Goal: Information Seeking & Learning: Find specific fact

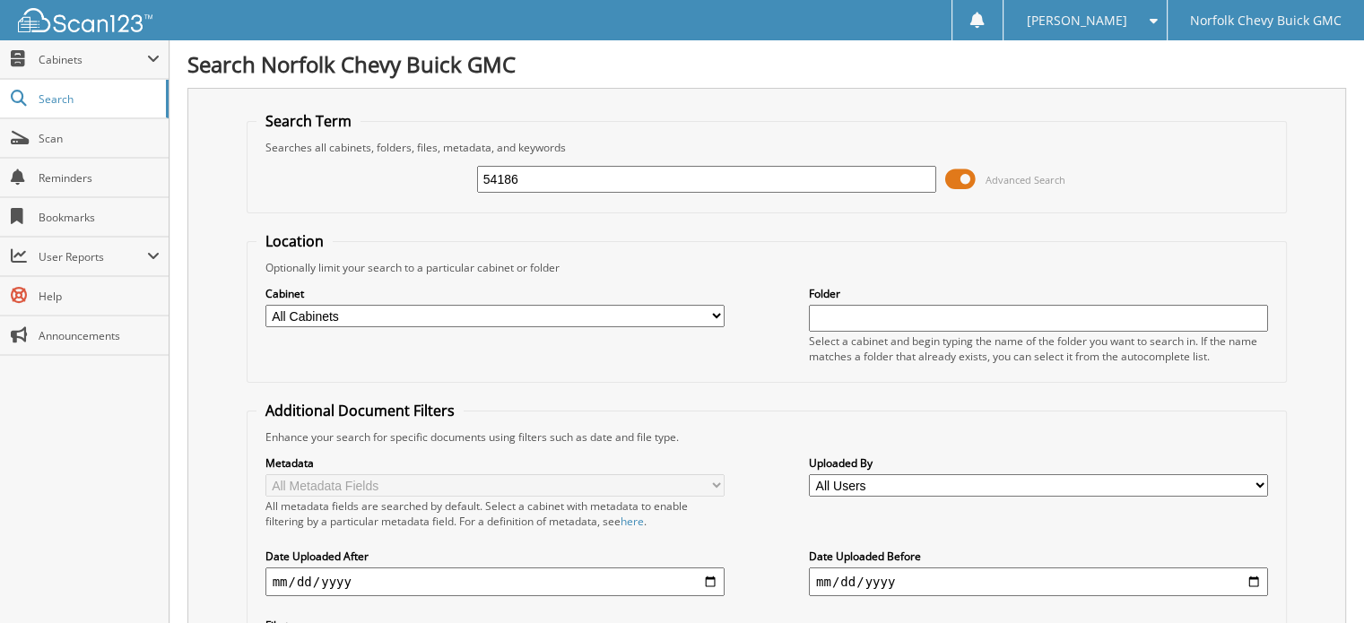
click at [555, 172] on input "54186" at bounding box center [706, 179] width 459 height 27
type input "47244"
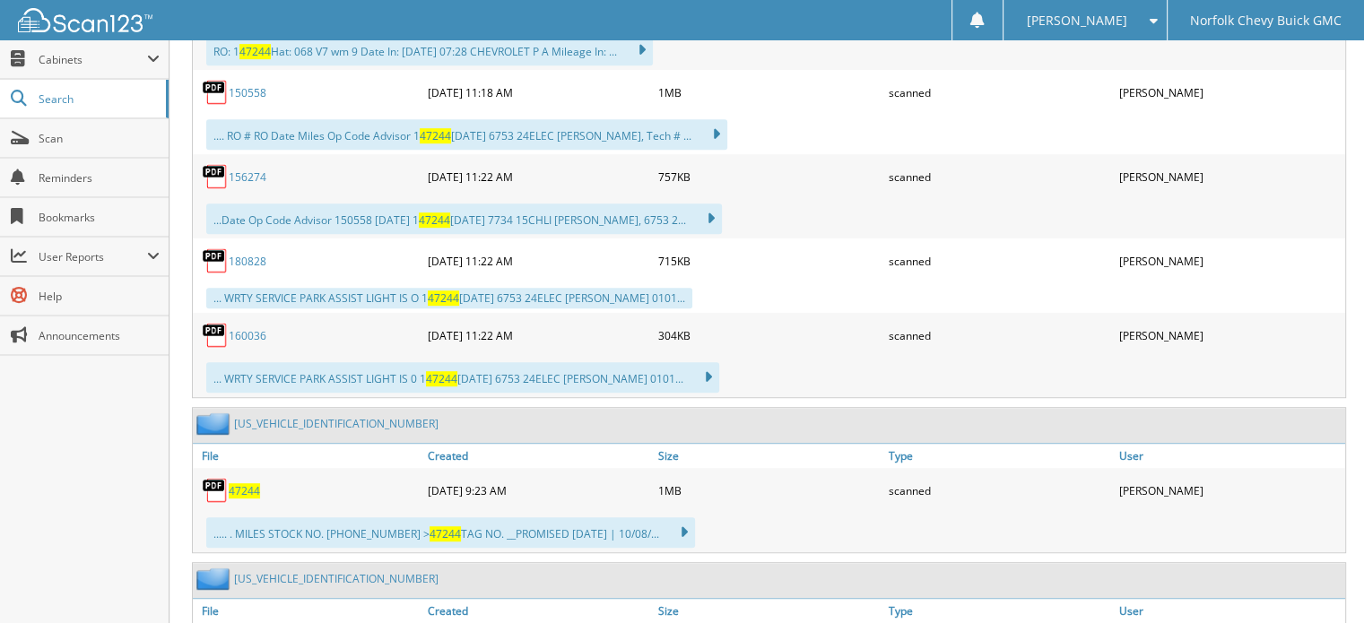
scroll to position [1166, 0]
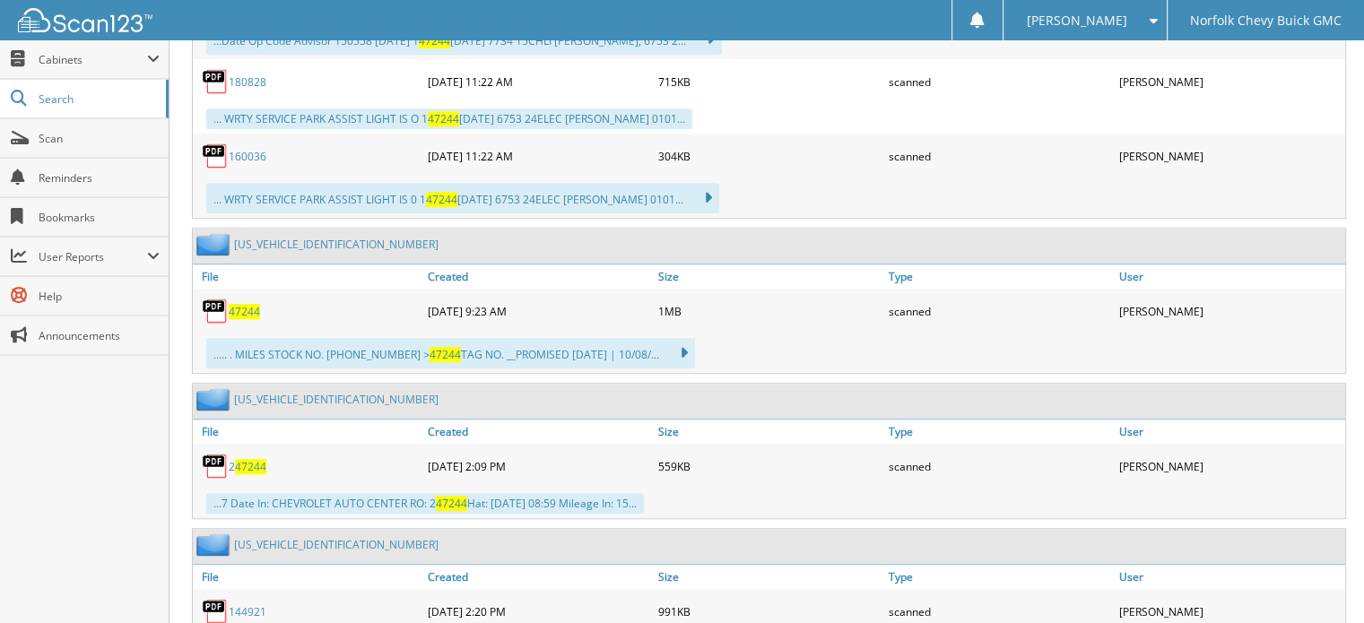
click at [251, 304] on span "47244" at bounding box center [244, 311] width 31 height 15
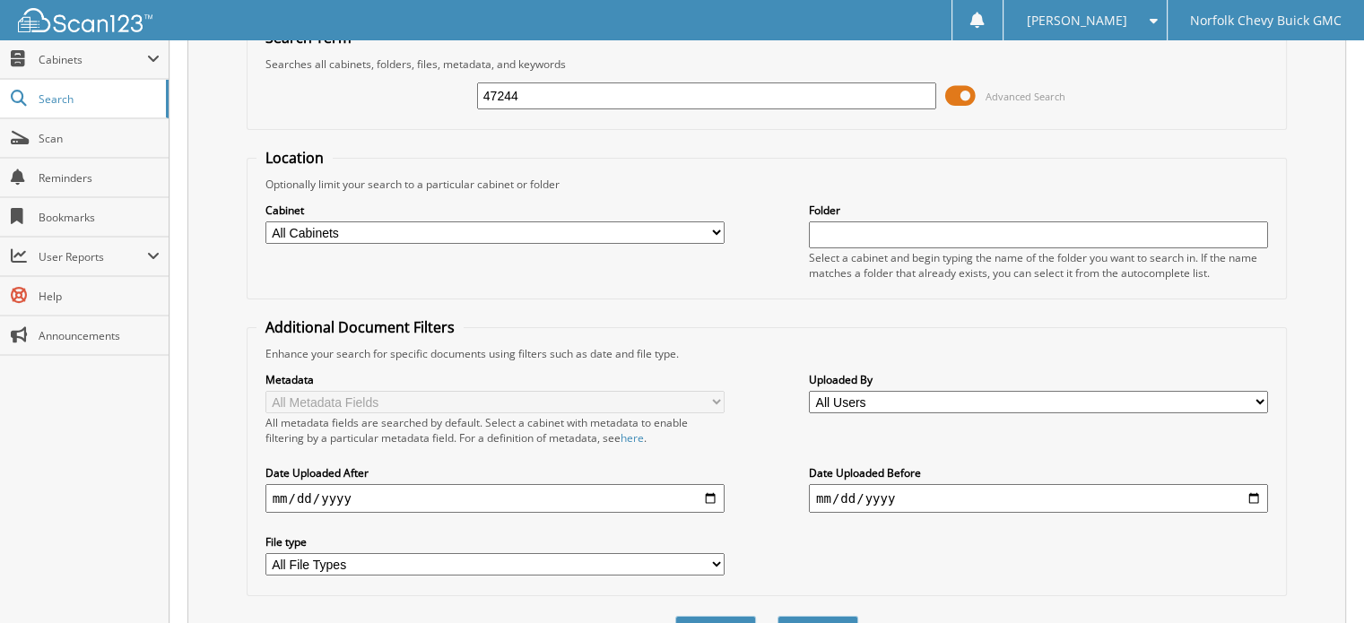
scroll to position [0, 0]
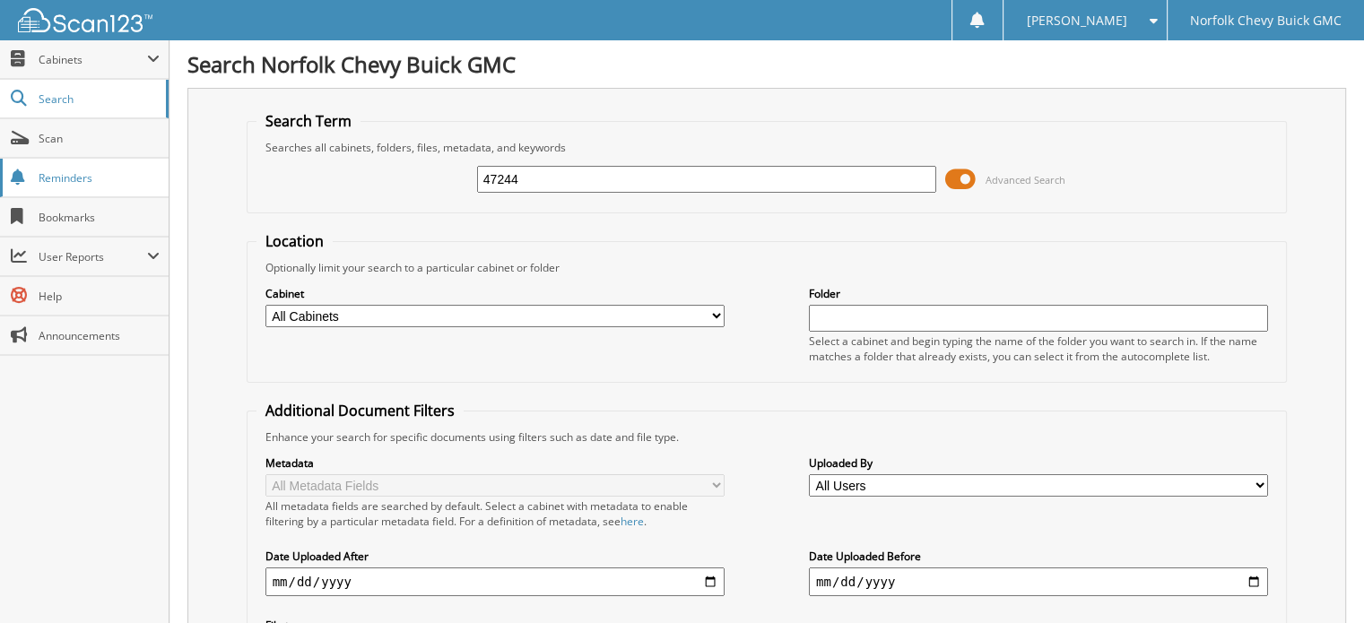
drag, startPoint x: 576, startPoint y: 169, endPoint x: 147, endPoint y: 176, distance: 428.7
type input "51152"
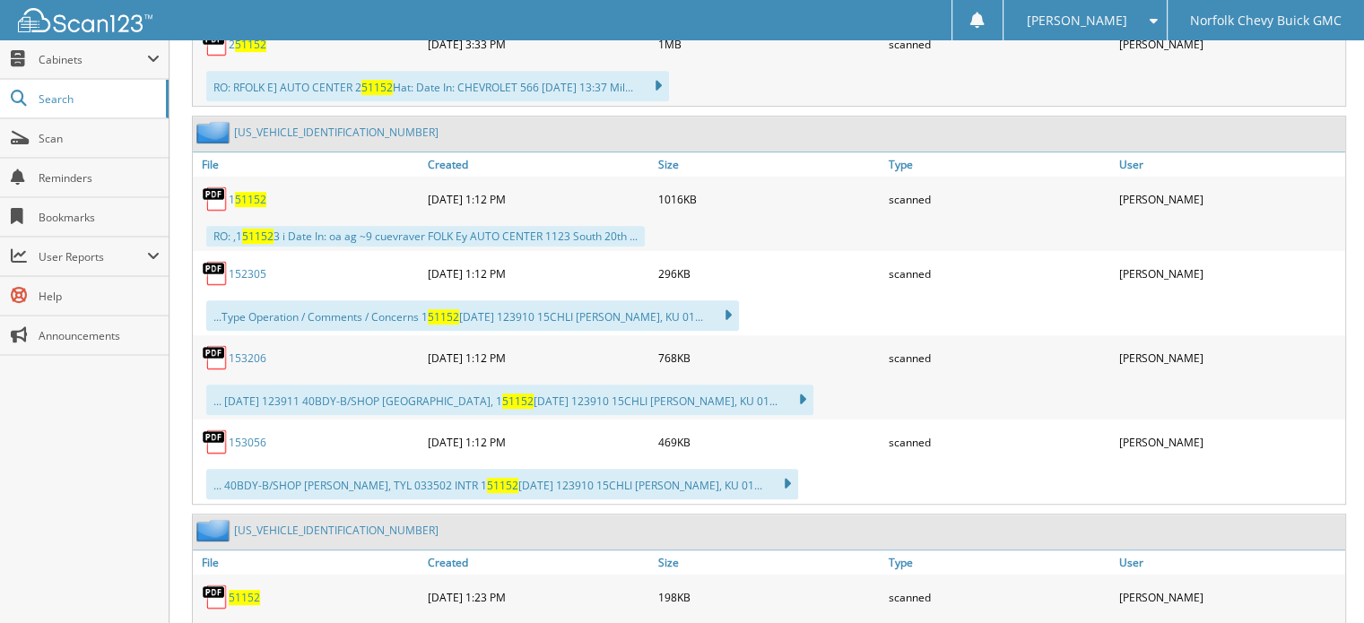
scroll to position [1076, 0]
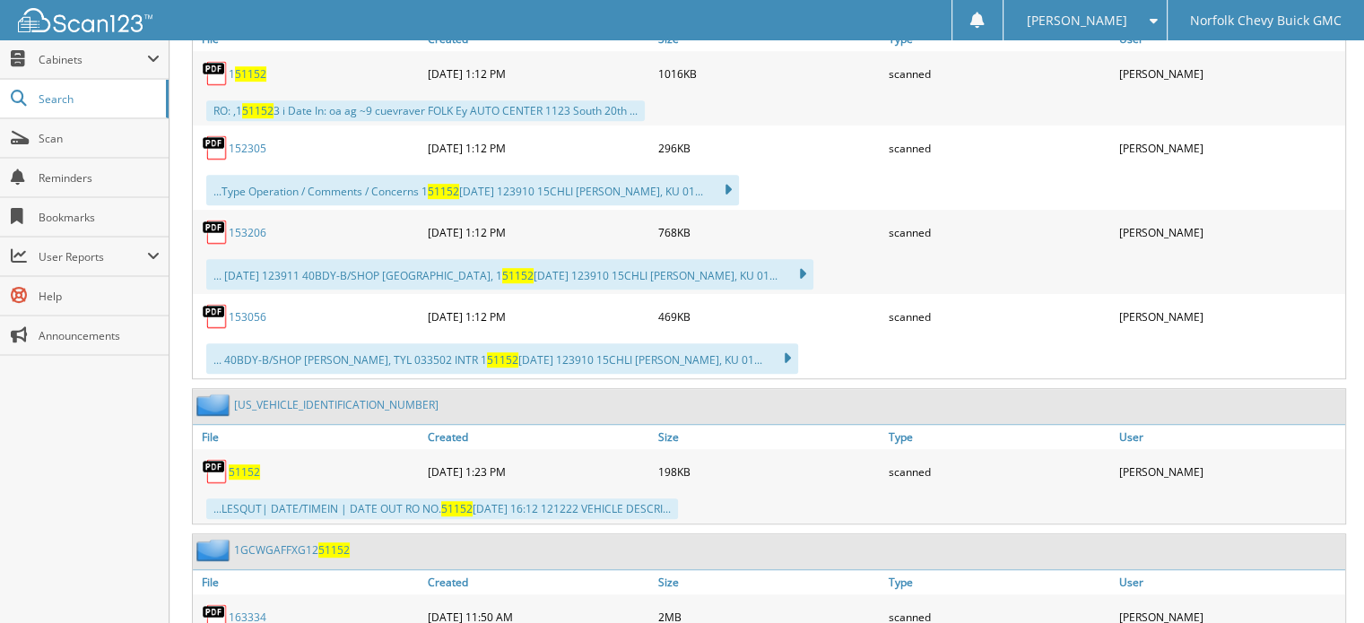
click at [255, 464] on span "51152" at bounding box center [244, 471] width 31 height 15
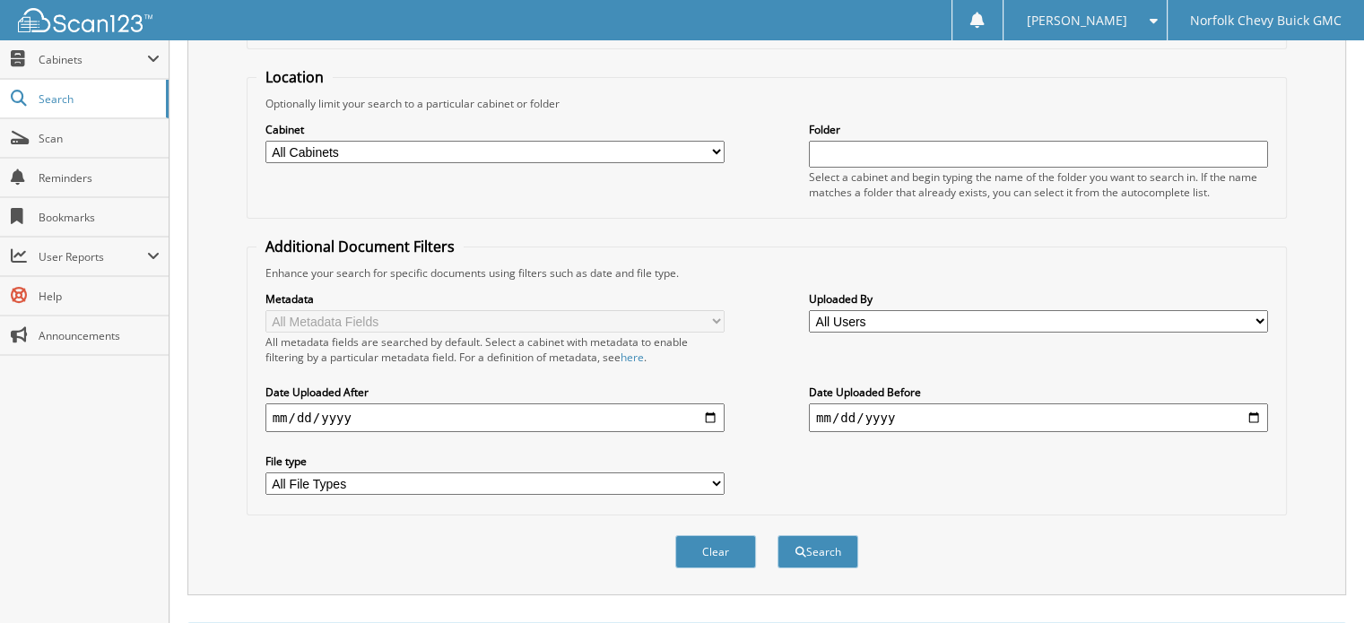
scroll to position [0, 0]
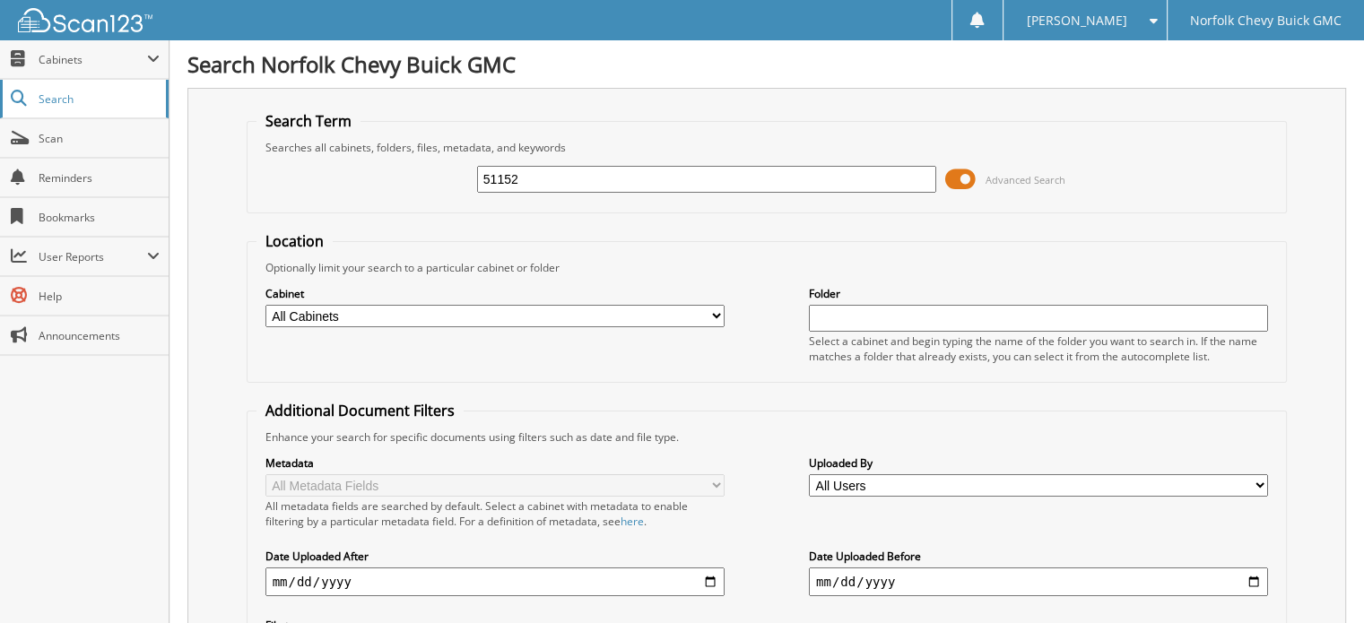
drag, startPoint x: 556, startPoint y: 164, endPoint x: 136, endPoint y: 89, distance: 426.3
type input "50162"
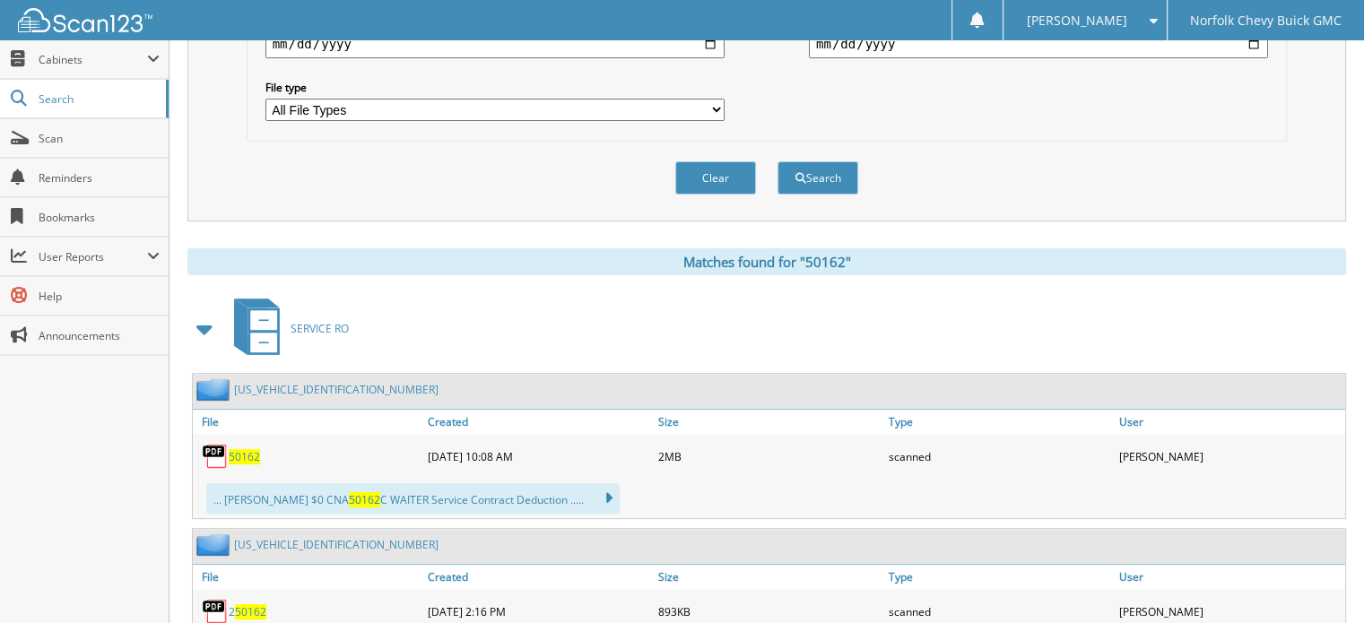
click at [250, 449] on span "50162" at bounding box center [244, 456] width 31 height 15
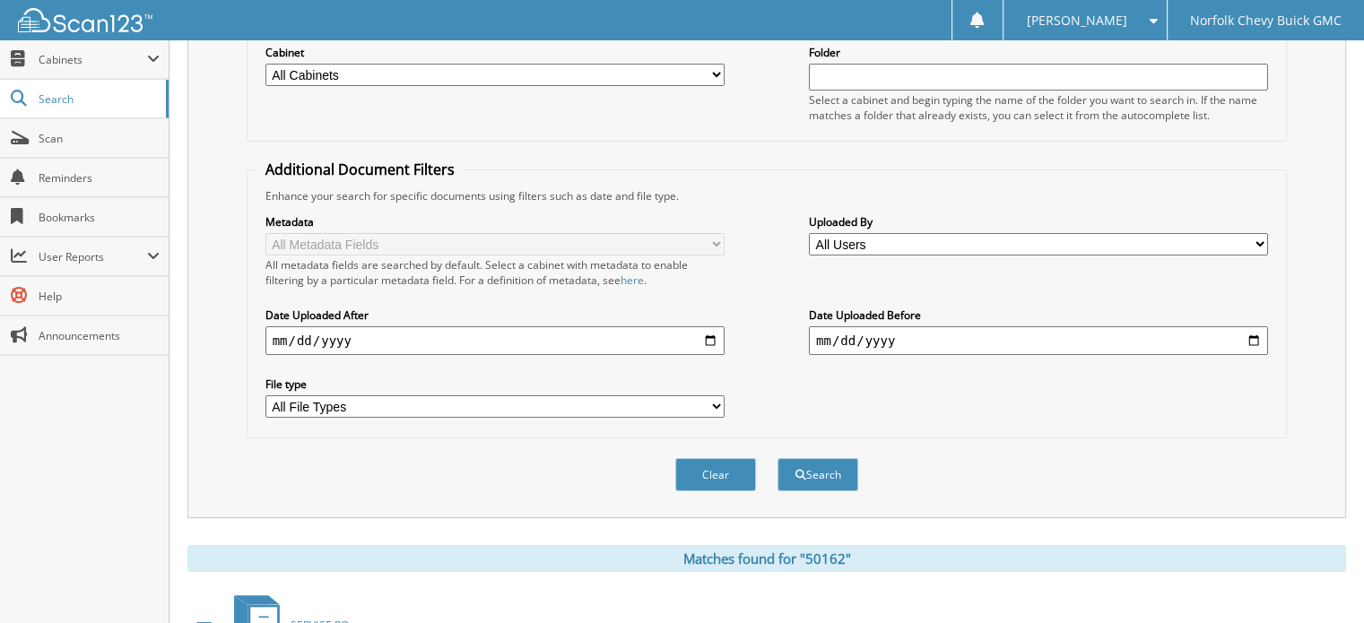
scroll to position [0, 0]
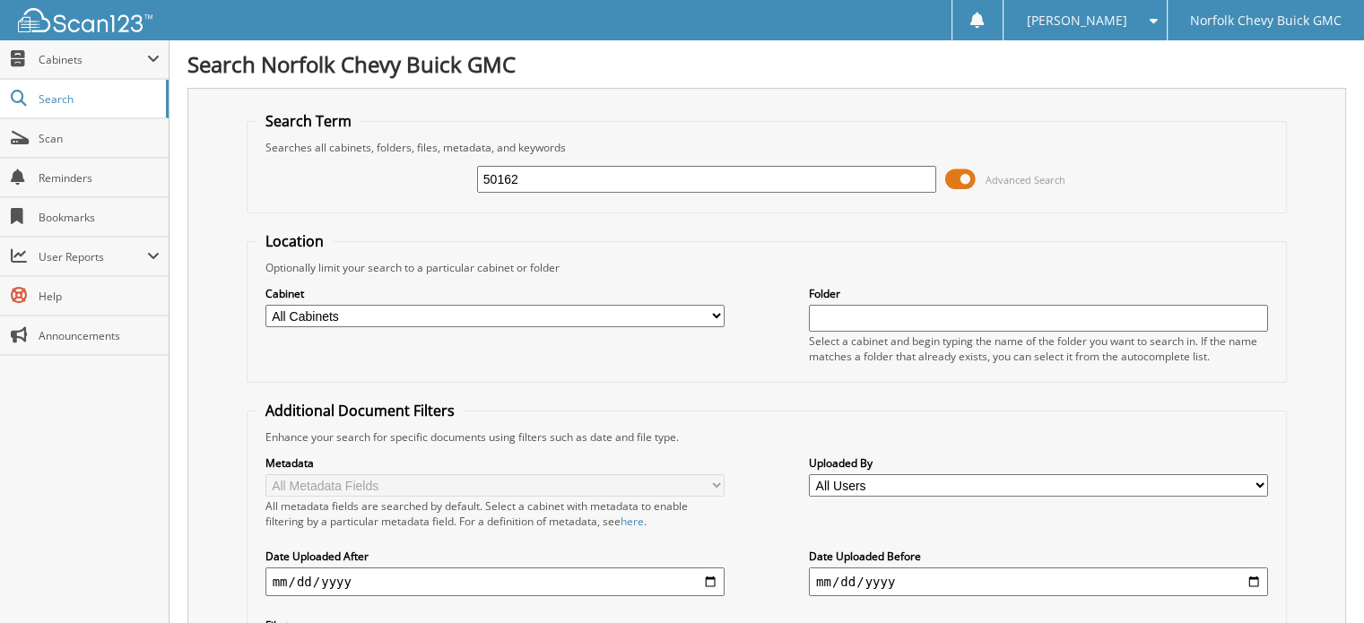
drag, startPoint x: 416, startPoint y: 143, endPoint x: 258, endPoint y: 128, distance: 158.5
click at [258, 128] on fieldset "Search Term Searches all cabinets, folders, files, metadata, and keywords 50162…" at bounding box center [767, 162] width 1041 height 102
type input "52892"
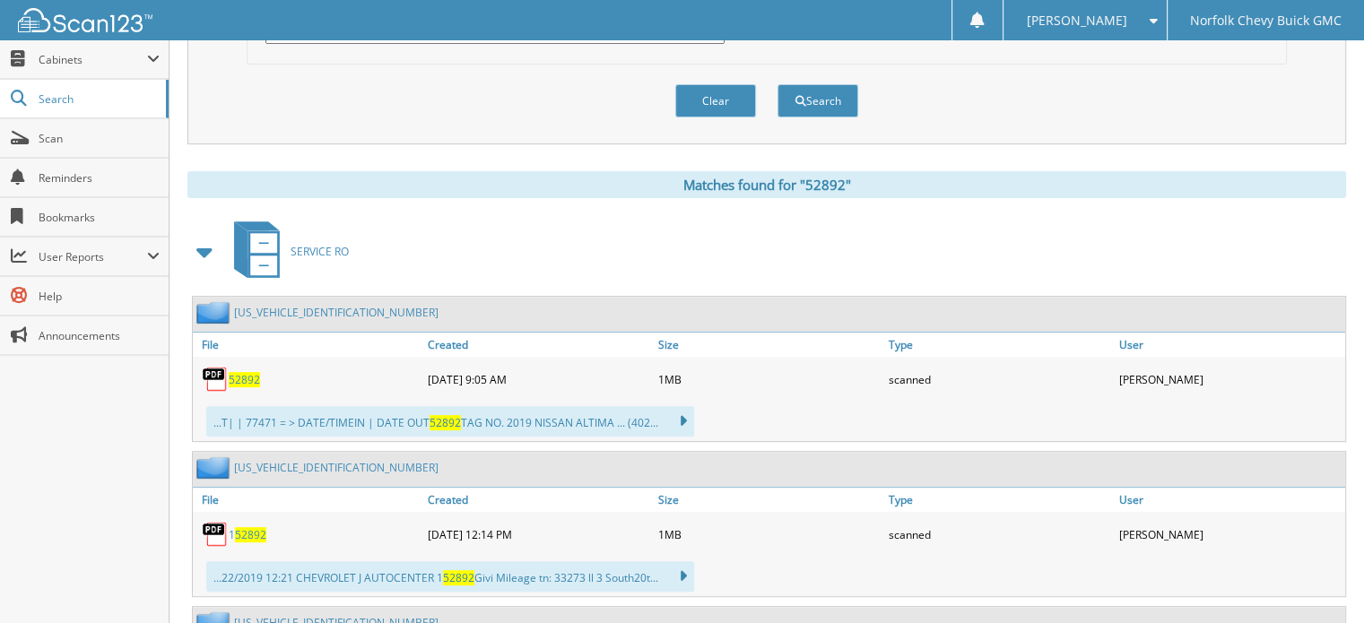
scroll to position [628, 0]
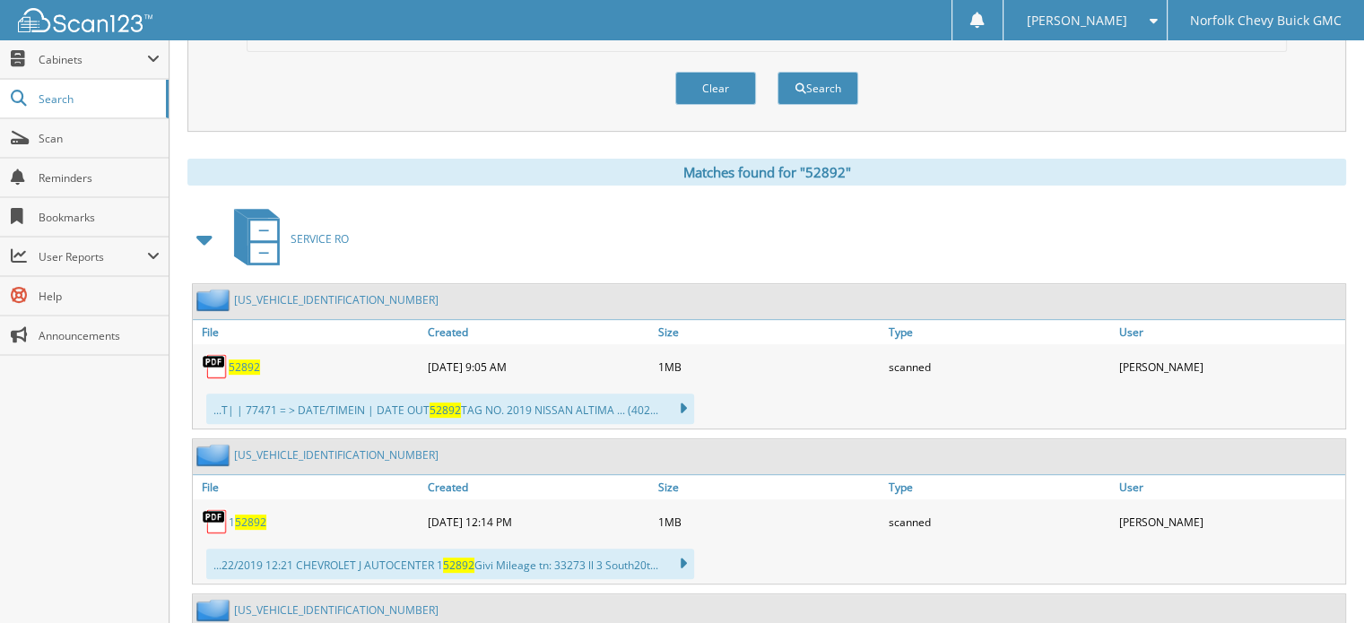
click at [242, 360] on span "52892" at bounding box center [244, 367] width 31 height 15
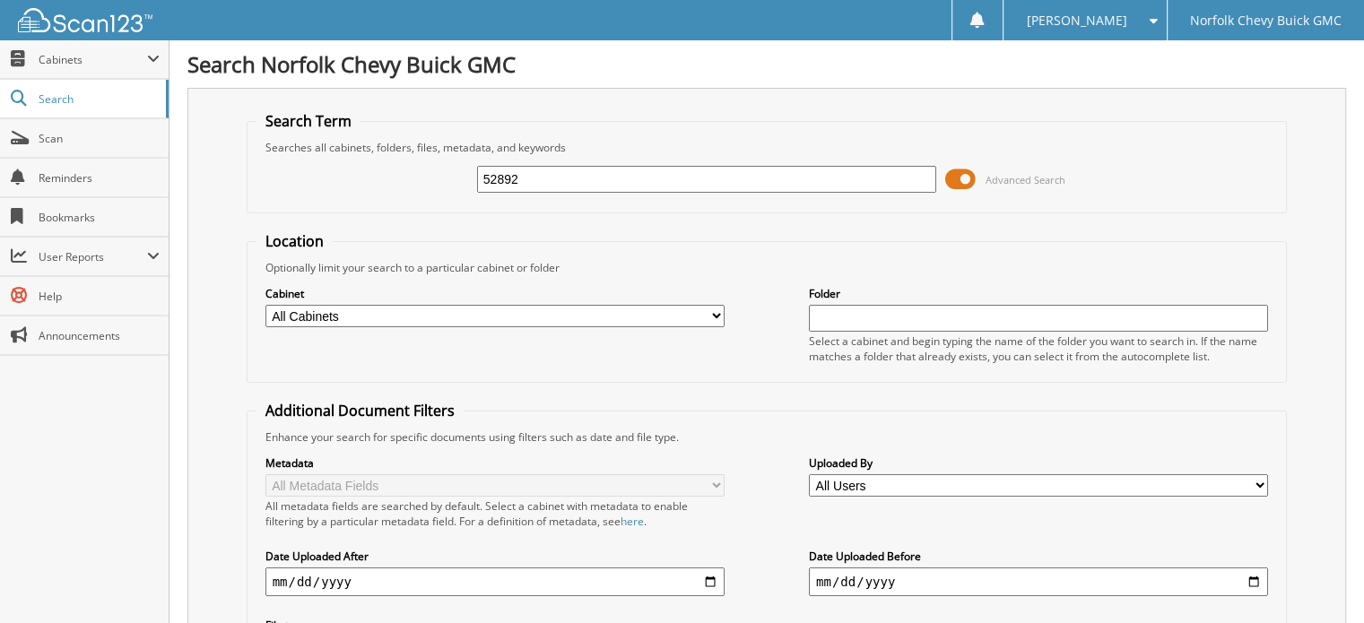
drag, startPoint x: 545, startPoint y: 182, endPoint x: 391, endPoint y: 178, distance: 154.3
click at [395, 180] on div "52892 Advanced Search" at bounding box center [766, 179] width 1021 height 48
type input "52400"
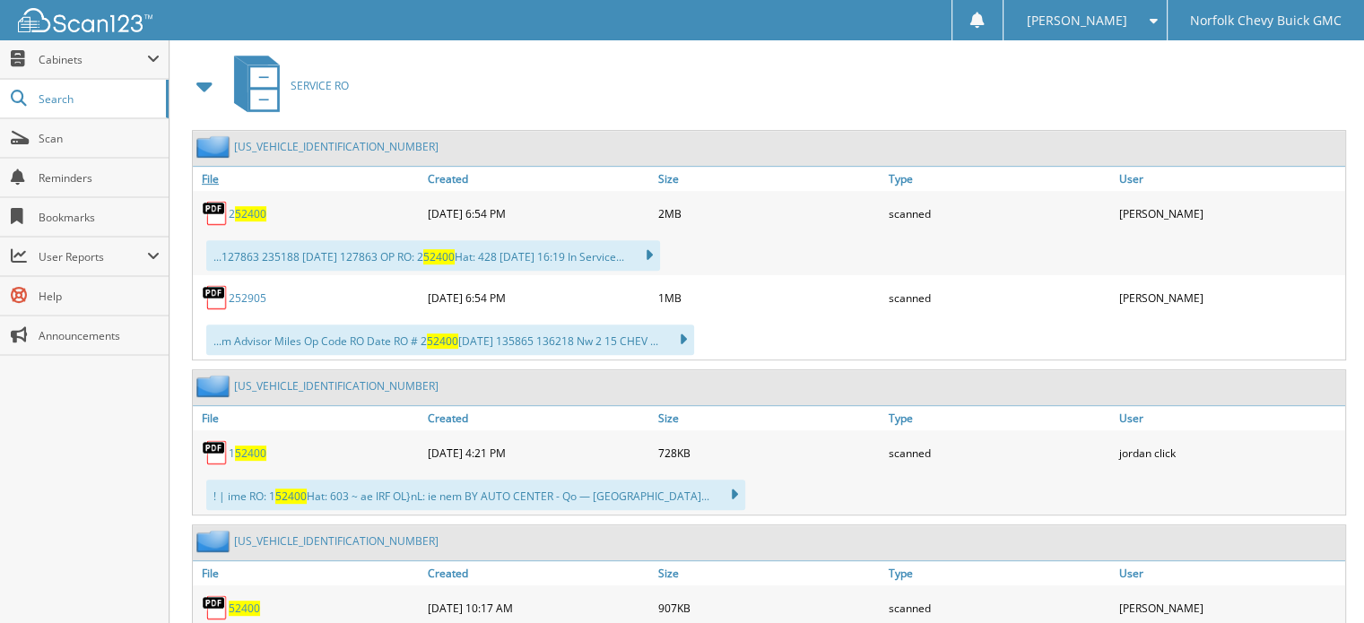
scroll to position [897, 0]
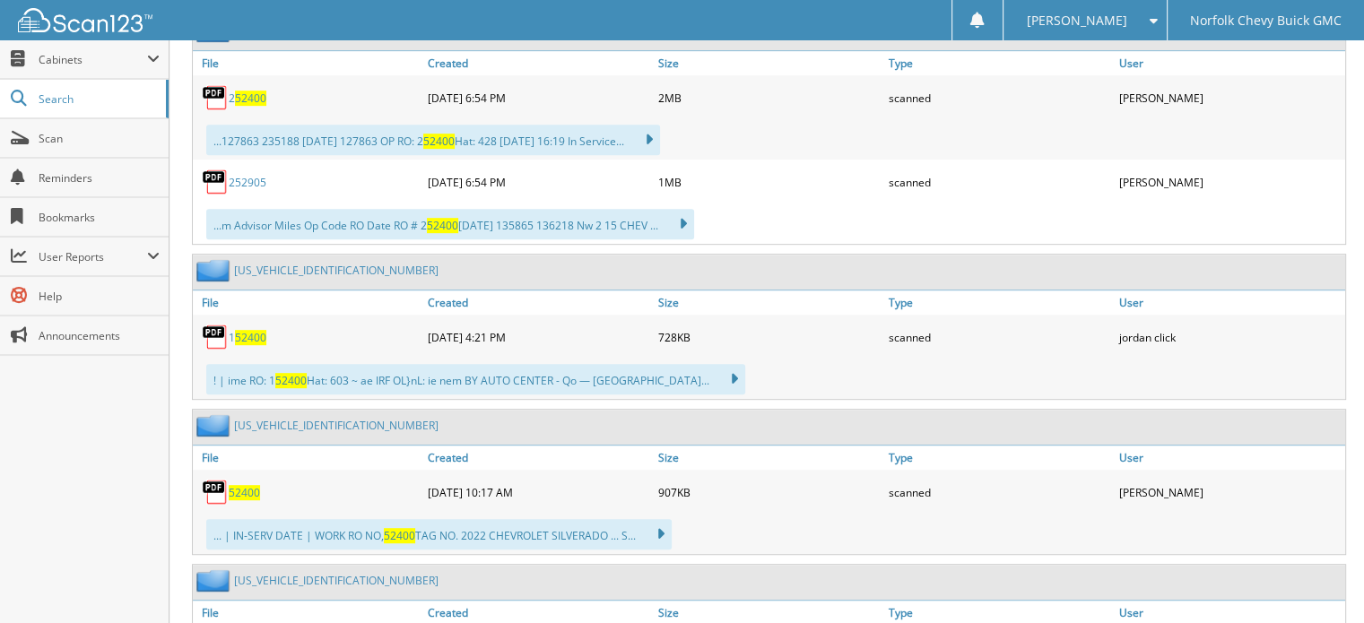
click at [245, 485] on span "52400" at bounding box center [244, 492] width 31 height 15
